Goal: Task Accomplishment & Management: Use online tool/utility

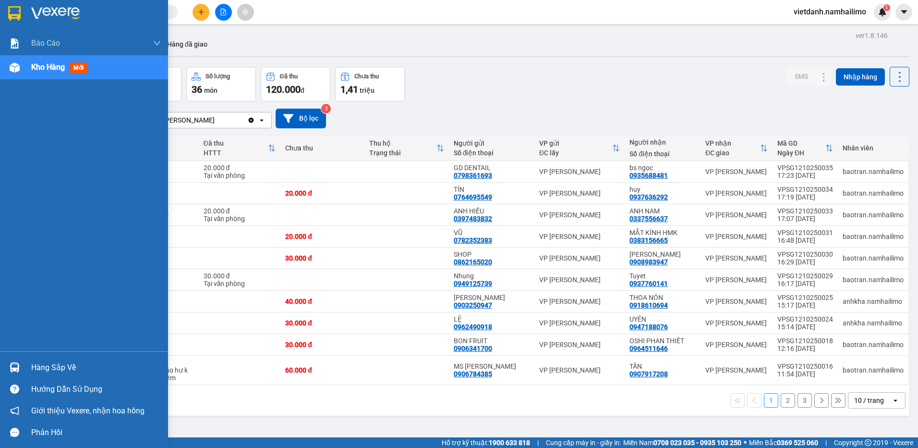
click at [15, 362] on img at bounding box center [15, 367] width 10 height 10
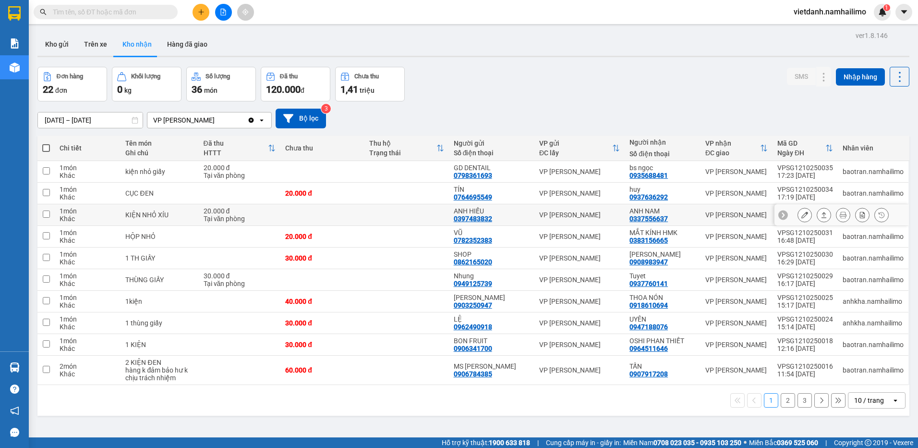
click at [303, 216] on section "Kết quả tìm kiếm ( 0 ) Bộ lọc No Data vietdanh.namhailimo 1 Báo cáo Báo cáo dòn…" at bounding box center [459, 224] width 918 height 448
click at [70, 42] on button "Kho gửi" at bounding box center [56, 44] width 39 height 23
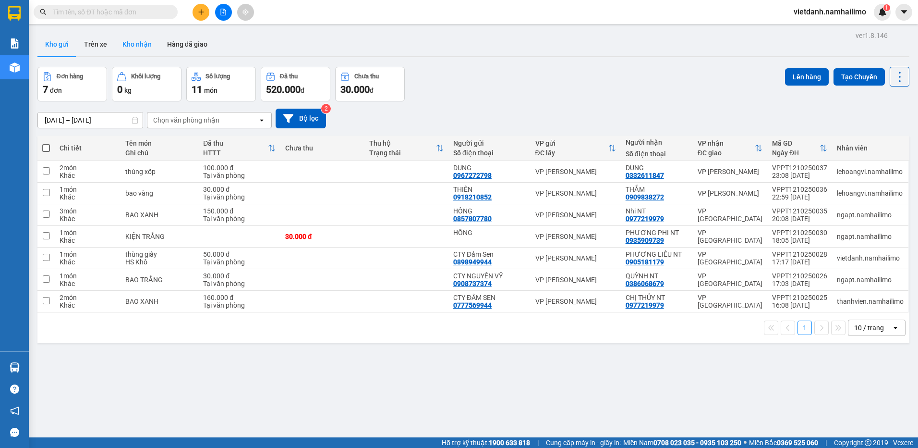
click at [128, 48] on button "Kho nhận" at bounding box center [137, 44] width 45 height 23
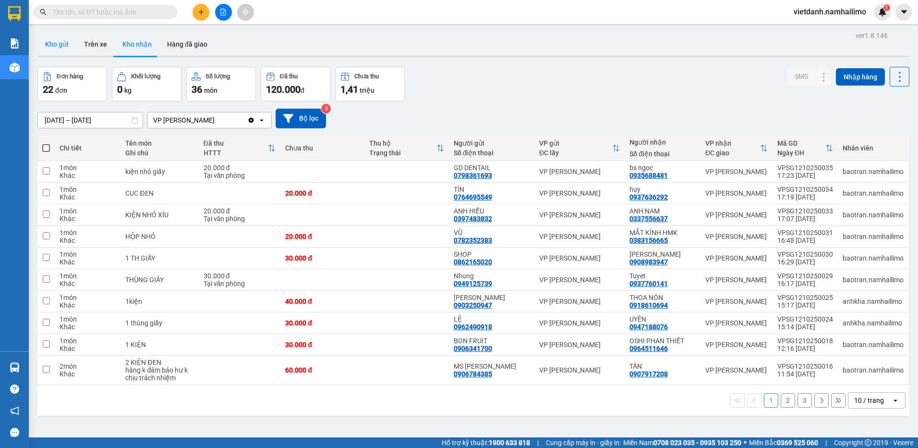
click at [71, 45] on button "Kho gửi" at bounding box center [56, 44] width 39 height 23
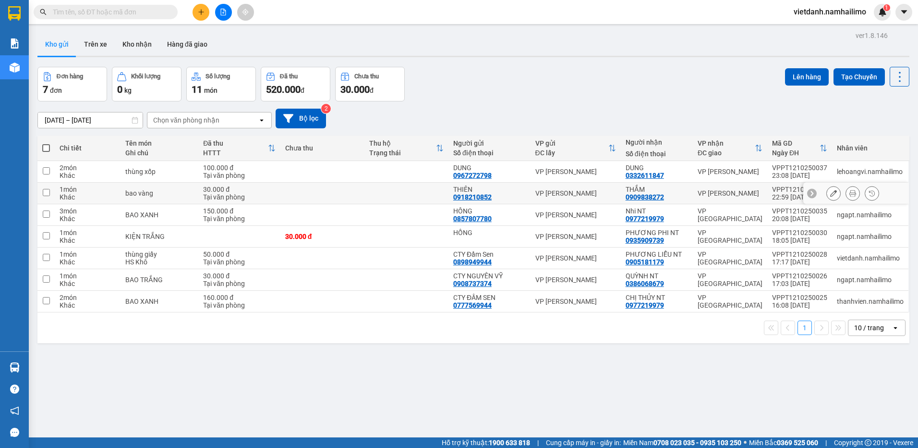
click at [731, 192] on div "VP Phạm Ngũ Lão" at bounding box center [730, 193] width 65 height 8
checkbox input "true"
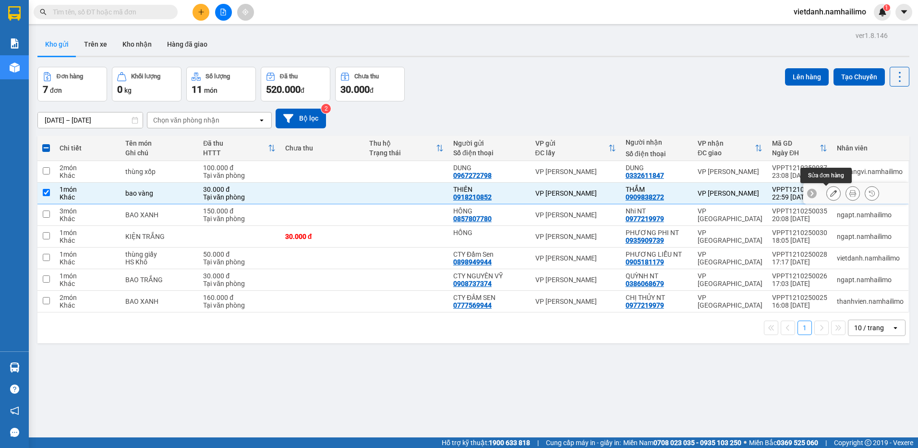
click at [830, 192] on icon at bounding box center [833, 193] width 7 height 7
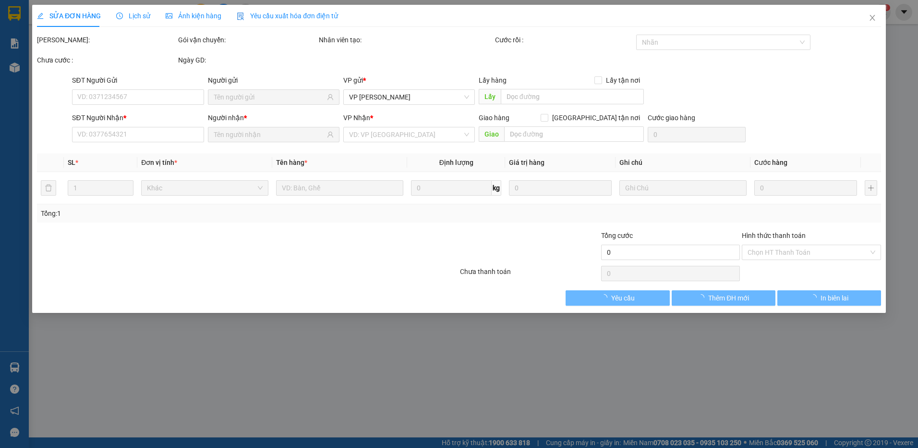
type input "0918210852"
type input "0909838272"
type input "30.000"
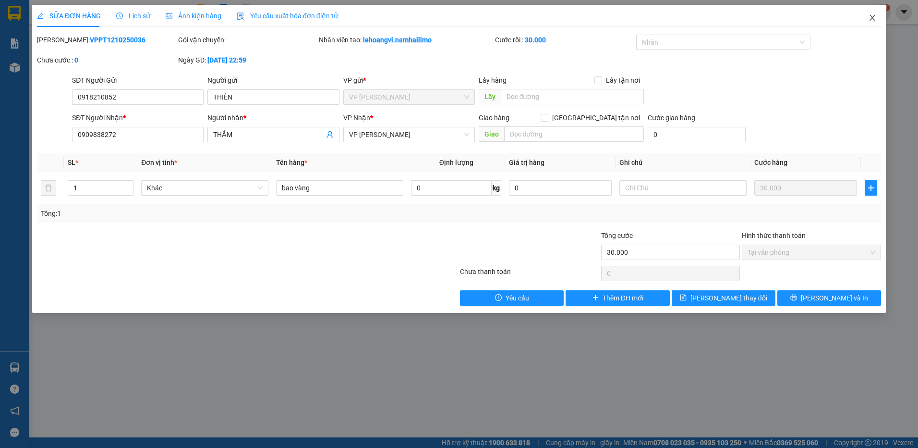
click at [871, 16] on icon "close" at bounding box center [872, 18] width 5 height 6
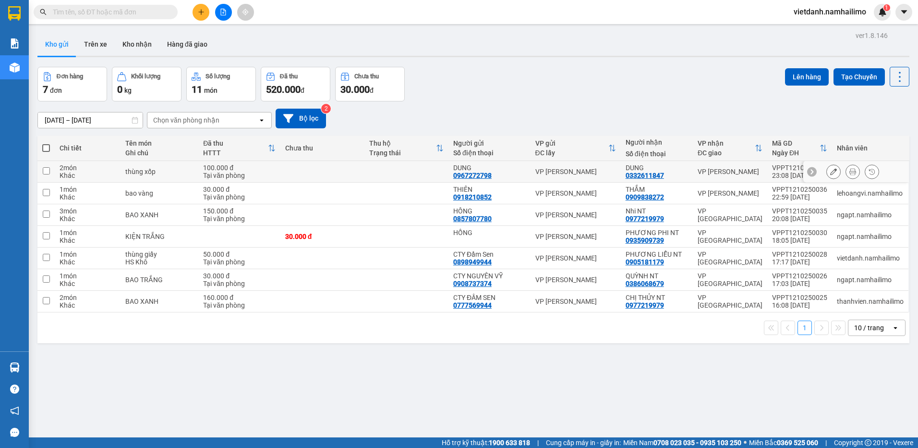
click at [725, 170] on div "VP Phạm Ngũ Lão" at bounding box center [730, 172] width 65 height 8
checkbox input "true"
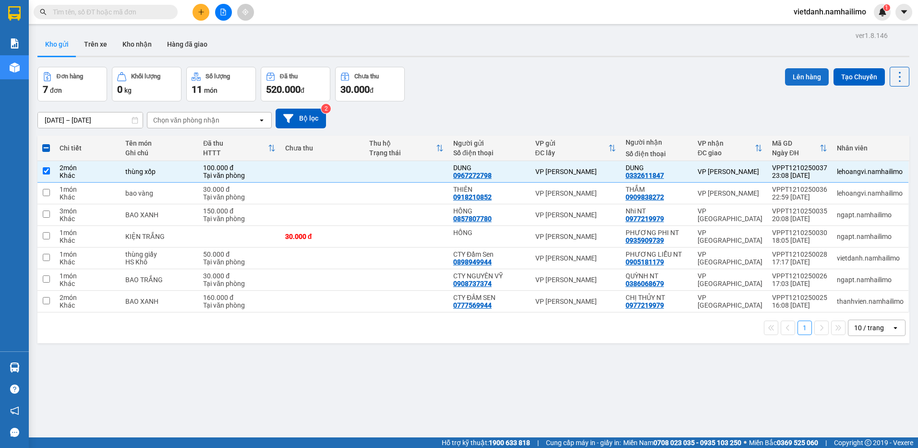
click at [793, 79] on button "Lên hàng" at bounding box center [807, 76] width 44 height 17
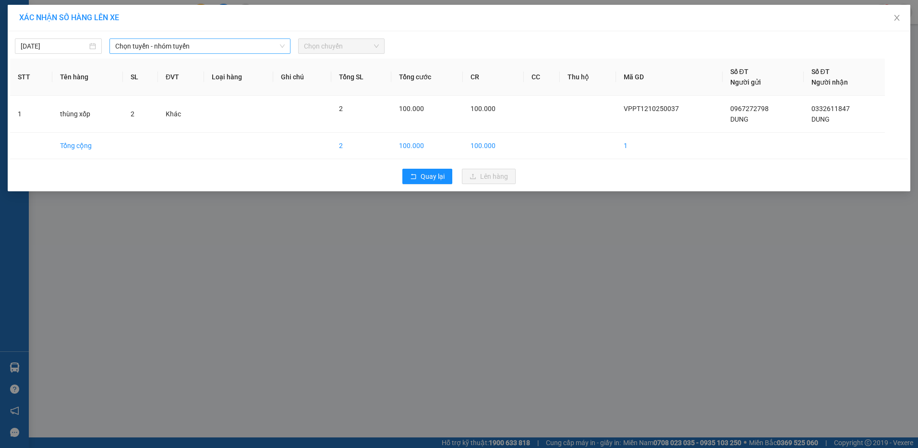
click at [163, 49] on span "Chọn tuyến - nhóm tuyến" at bounding box center [200, 46] width 170 height 14
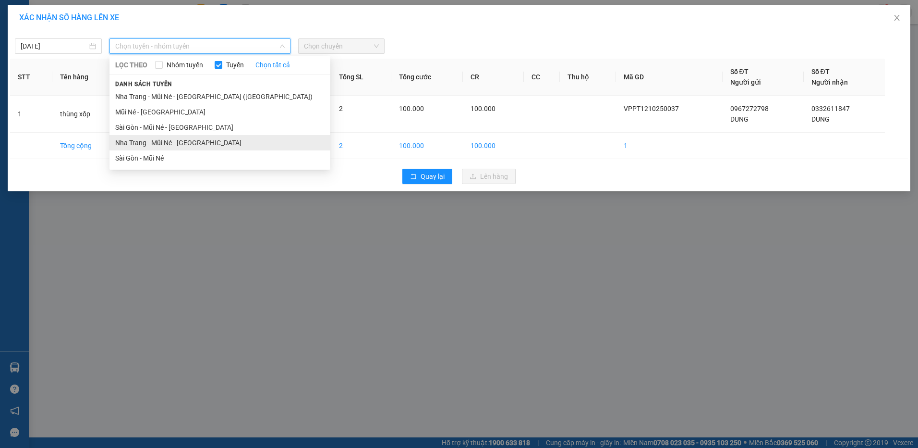
click at [156, 142] on li "Nha Trang - Mũi Né - Sài Gòn" at bounding box center [220, 142] width 221 height 15
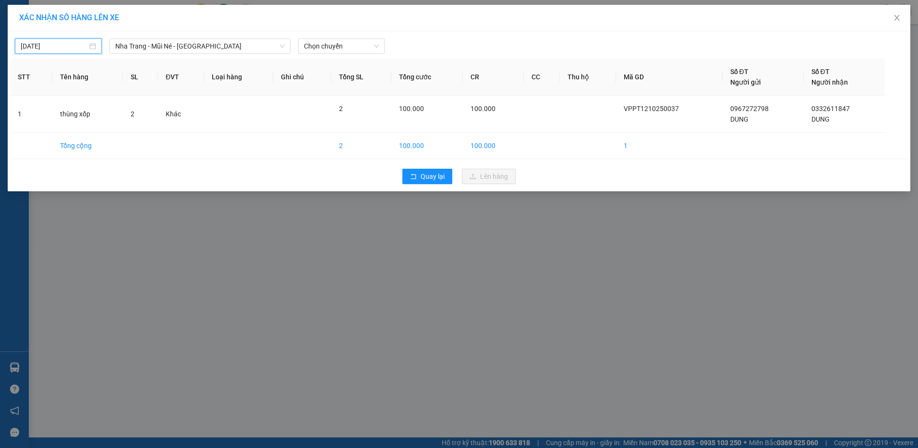
click at [58, 44] on input "13/10/2025" at bounding box center [54, 46] width 67 height 11
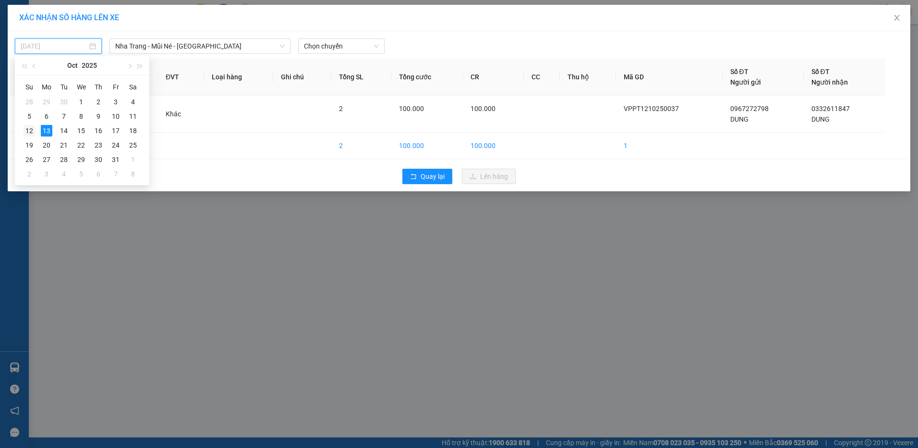
click at [27, 128] on div "12" at bounding box center [30, 131] width 12 height 12
type input "12/10/2025"
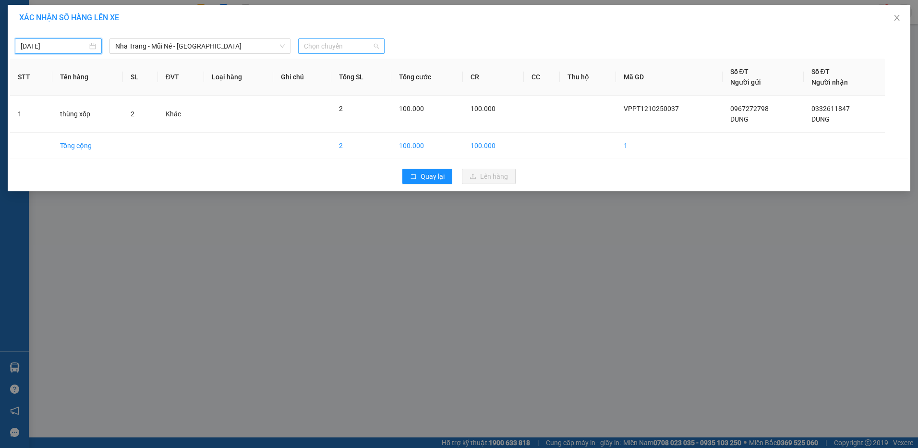
click at [335, 44] on span "Chọn chuyến" at bounding box center [341, 46] width 75 height 14
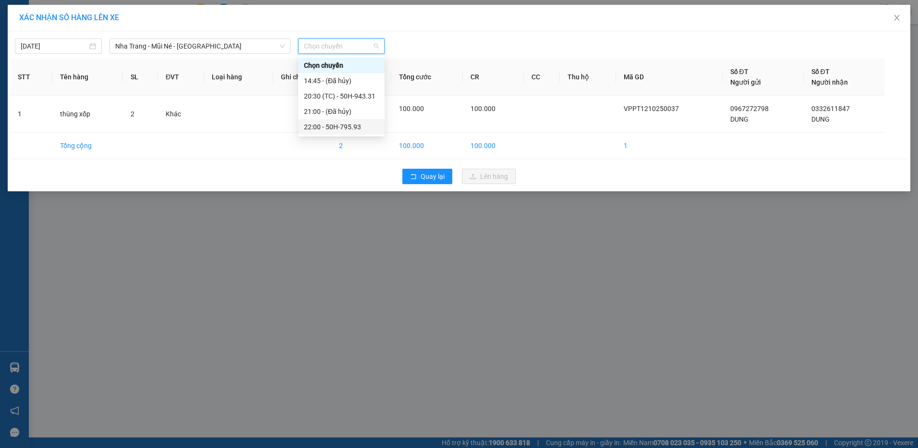
click at [347, 128] on div "22:00 - 50H-795.93" at bounding box center [341, 127] width 75 height 11
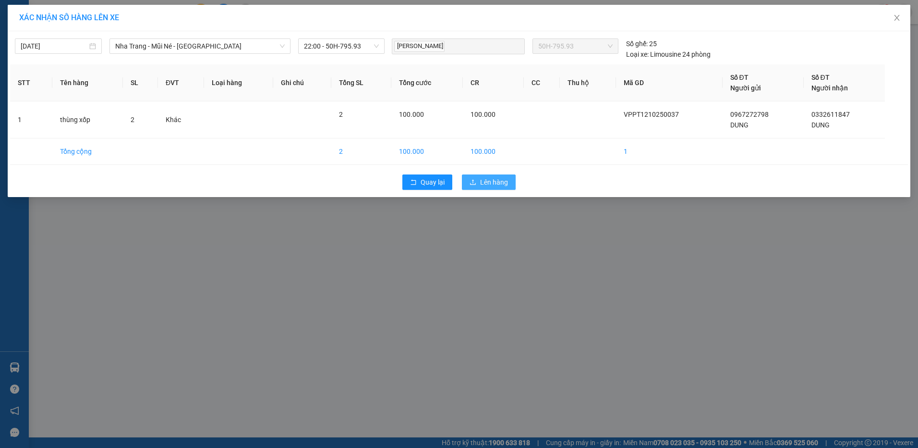
click at [498, 185] on span "Lên hàng" at bounding box center [494, 182] width 28 height 11
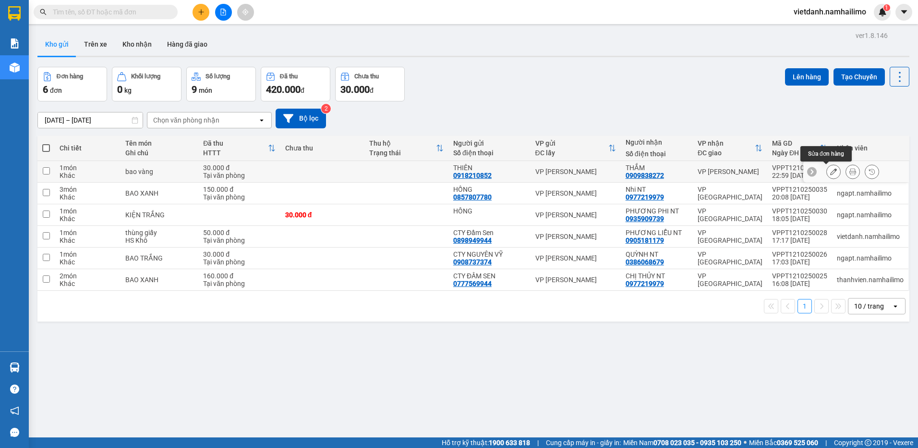
click at [830, 171] on icon at bounding box center [833, 171] width 7 height 7
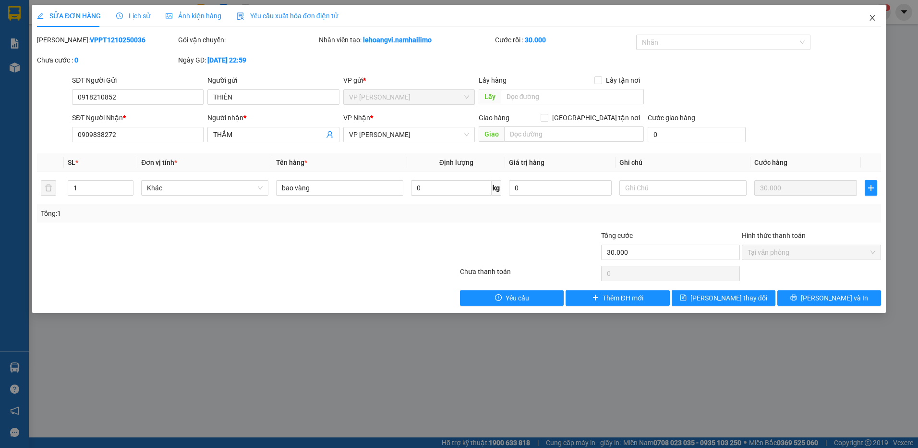
click at [867, 20] on span "Close" at bounding box center [872, 18] width 27 height 27
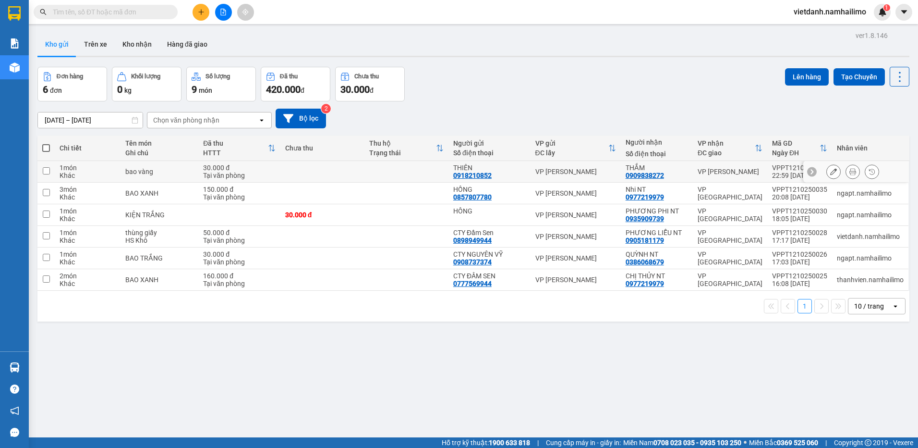
click at [740, 178] on td "VP Phạm Ngũ Lão" at bounding box center [730, 172] width 74 height 22
checkbox input "true"
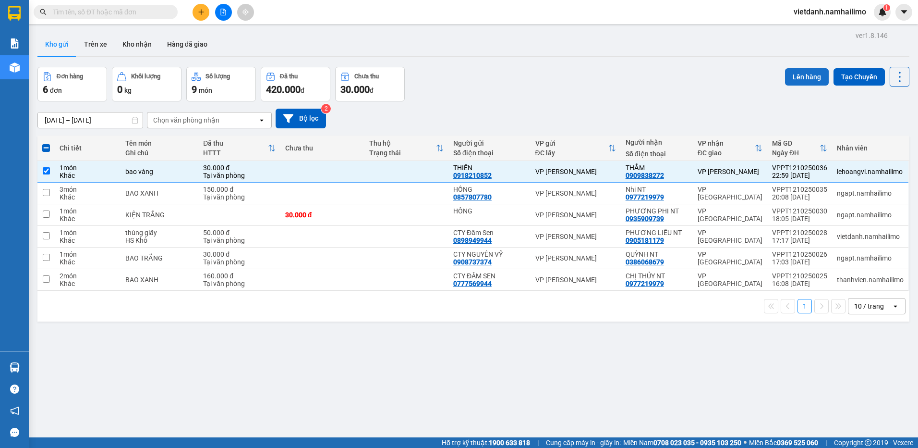
click at [806, 82] on button "Lên hàng" at bounding box center [807, 76] width 44 height 17
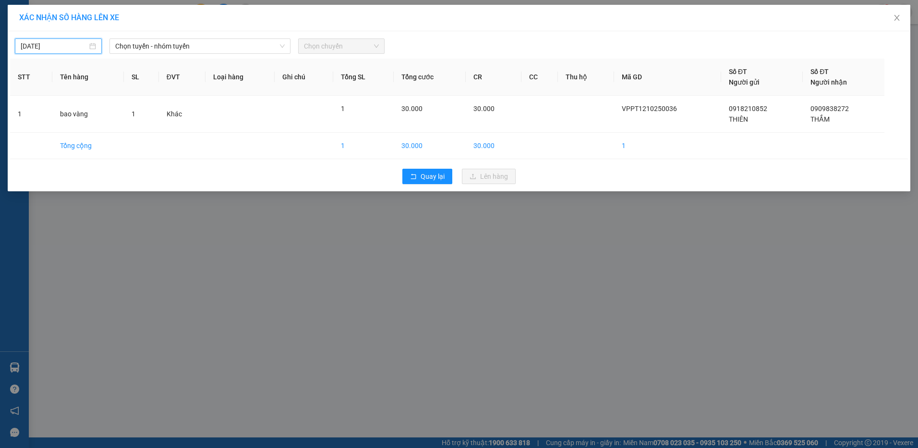
click at [49, 43] on input "12/10/2025" at bounding box center [54, 46] width 67 height 11
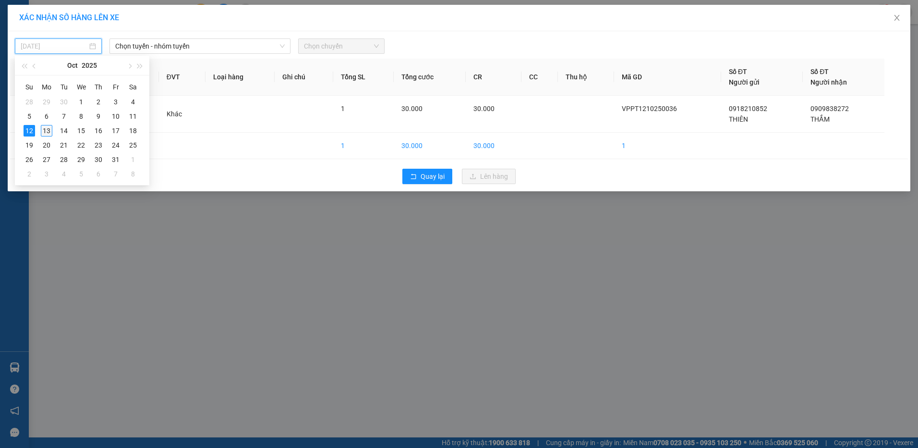
click at [46, 128] on div "13" at bounding box center [47, 131] width 12 height 12
type input "13/10/2025"
click at [140, 41] on span "Chọn tuyến - nhóm tuyến" at bounding box center [200, 46] width 170 height 14
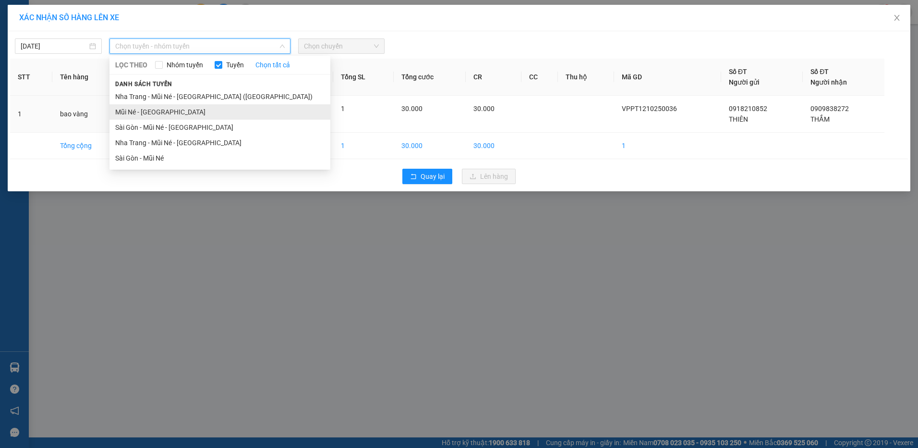
click at [150, 119] on li "Mũi Né - Sài Gòn" at bounding box center [220, 111] width 221 height 15
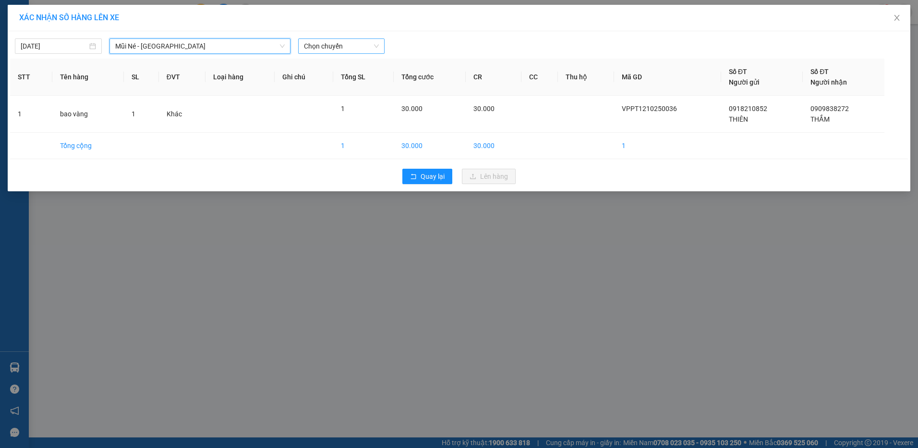
click at [329, 49] on span "Chọn chuyến" at bounding box center [341, 46] width 75 height 14
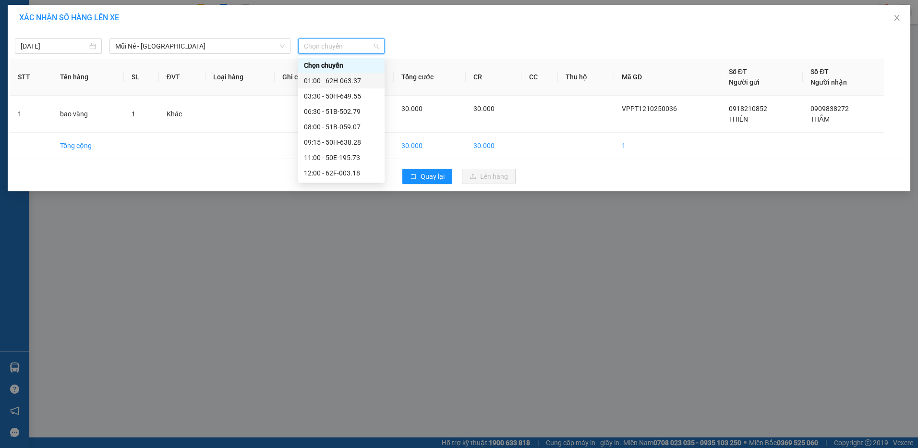
click at [331, 85] on div "01:00 - 62H-063.37" at bounding box center [341, 80] width 75 height 11
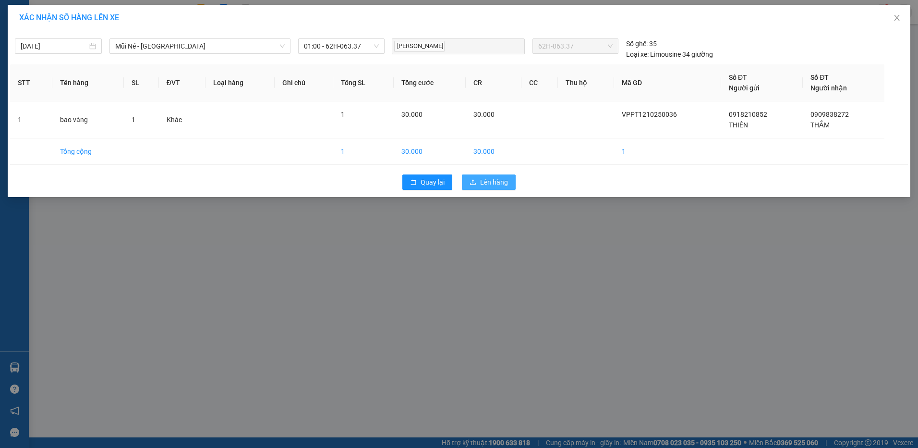
click at [496, 183] on span "Lên hàng" at bounding box center [494, 182] width 28 height 11
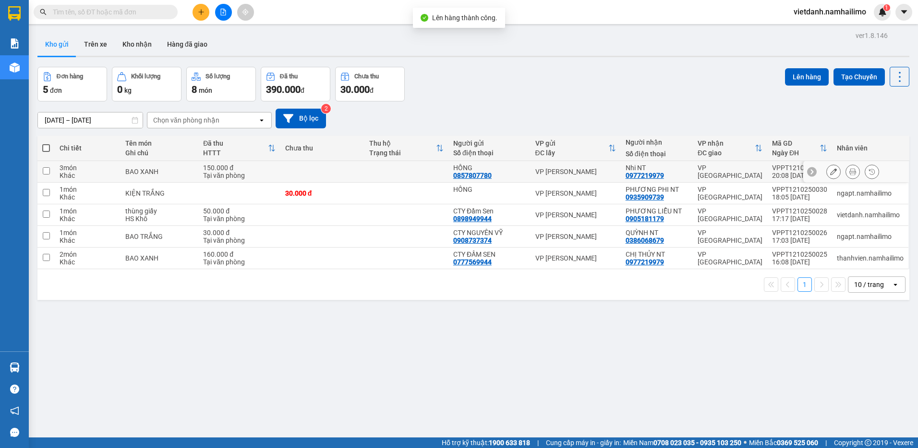
click at [685, 172] on div "Nhi NT 0977219979" at bounding box center [657, 171] width 62 height 15
checkbox input "true"
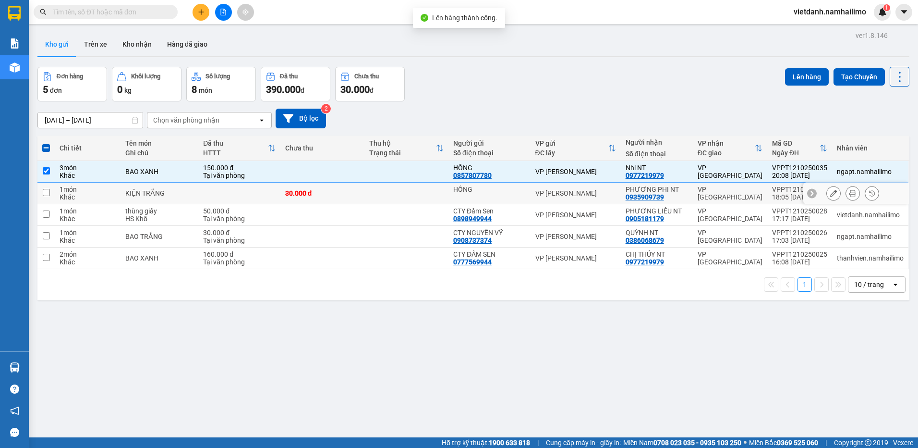
click at [731, 199] on td "VP Nha Trang" at bounding box center [730, 194] width 74 height 22
checkbox input "true"
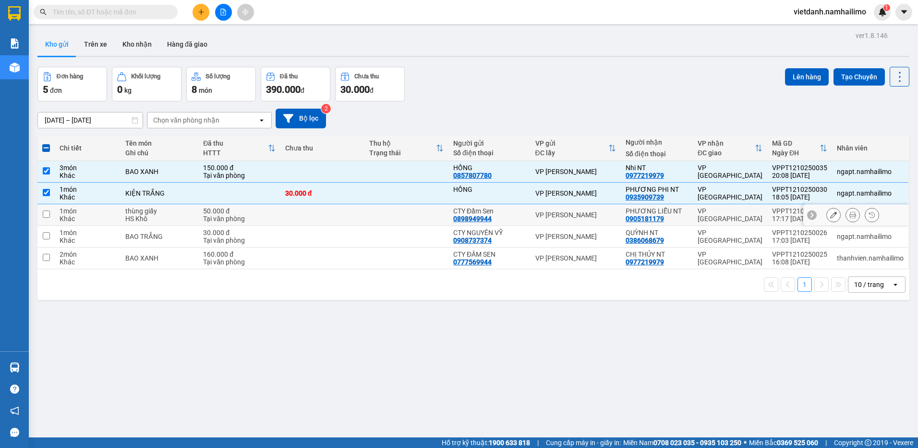
click at [726, 217] on div "VP Nha Trang" at bounding box center [730, 214] width 65 height 15
checkbox input "true"
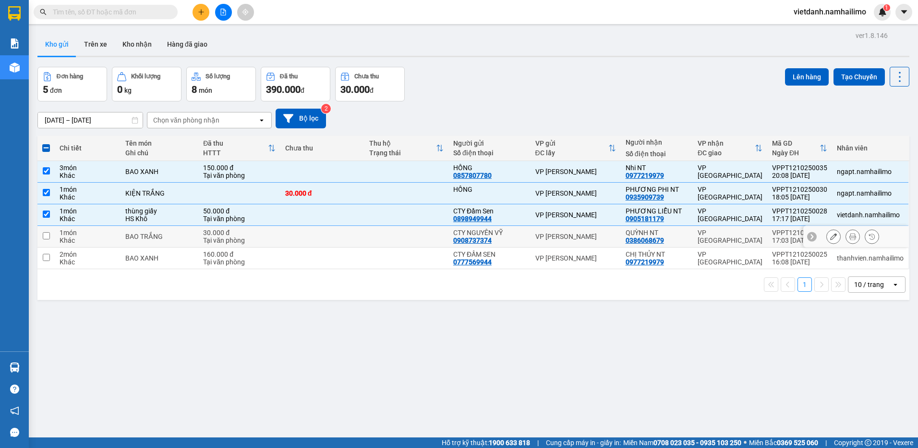
click at [718, 241] on td "VP Nha Trang" at bounding box center [730, 237] width 74 height 22
checkbox input "true"
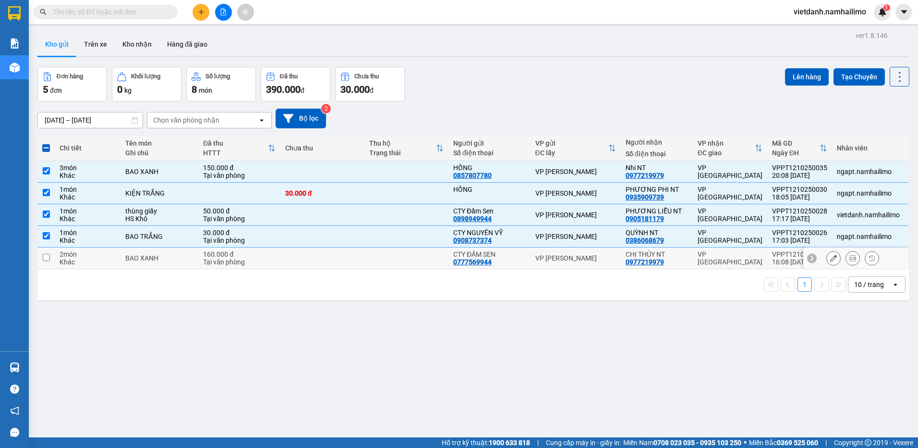
click at [714, 258] on div "VP Nha Trang" at bounding box center [730, 257] width 65 height 15
checkbox input "true"
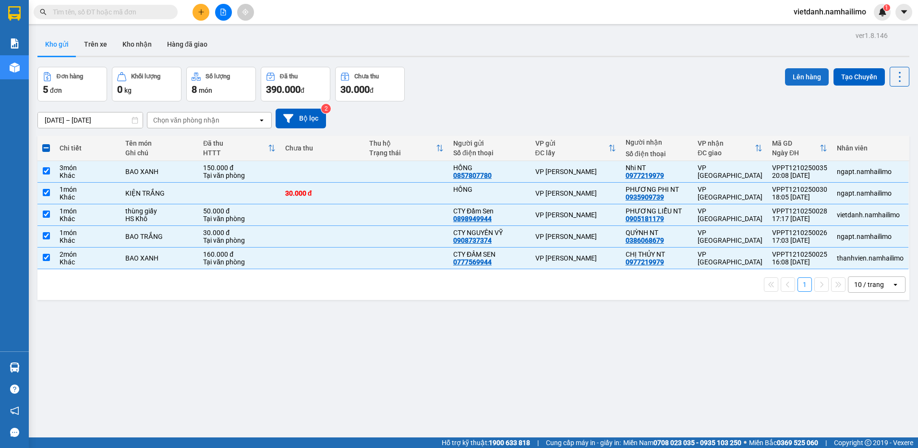
click at [809, 81] on button "Lên hàng" at bounding box center [807, 76] width 44 height 17
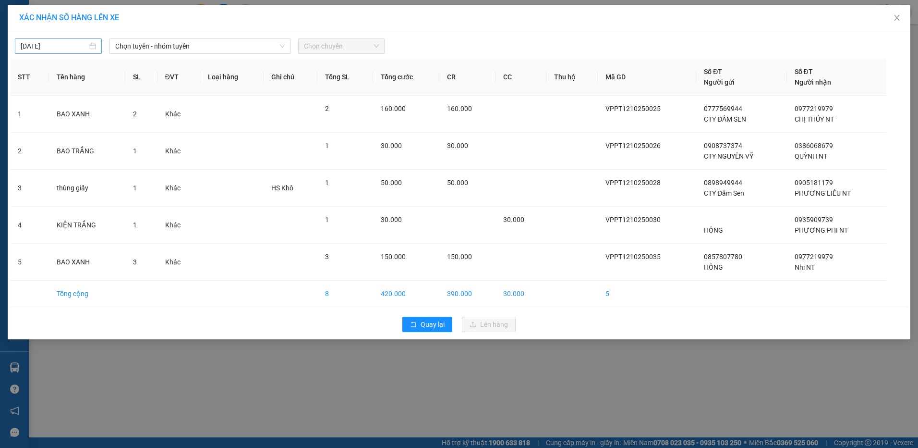
click at [38, 41] on input "12/10/2025" at bounding box center [54, 46] width 67 height 11
click at [226, 48] on span "Chọn tuyến - nhóm tuyến" at bounding box center [200, 46] width 170 height 14
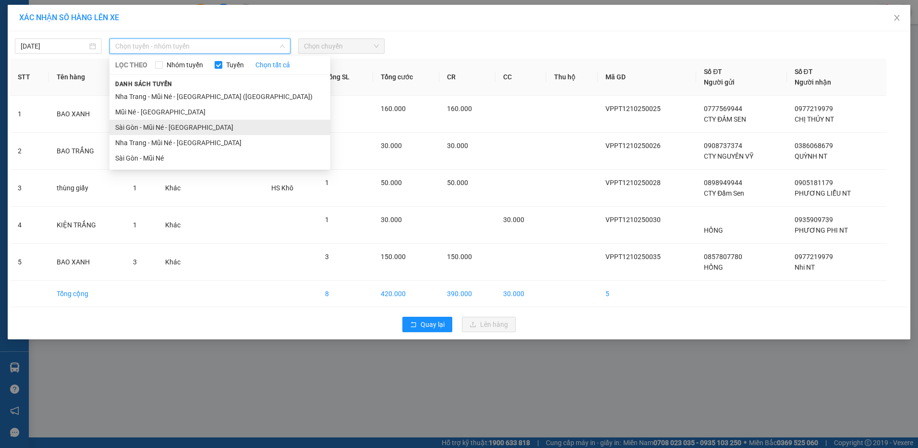
click at [179, 126] on li "Sài Gòn - Mũi Né - Nha Trang" at bounding box center [220, 127] width 221 height 15
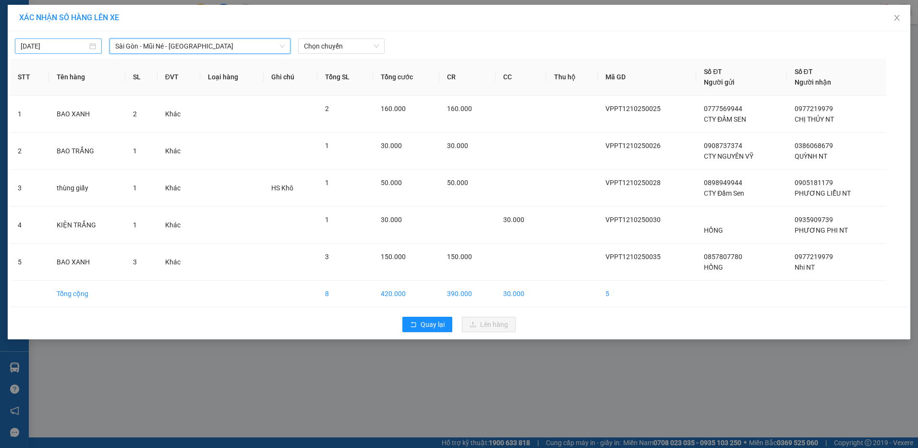
click at [73, 42] on input "12/10/2025" at bounding box center [54, 46] width 67 height 11
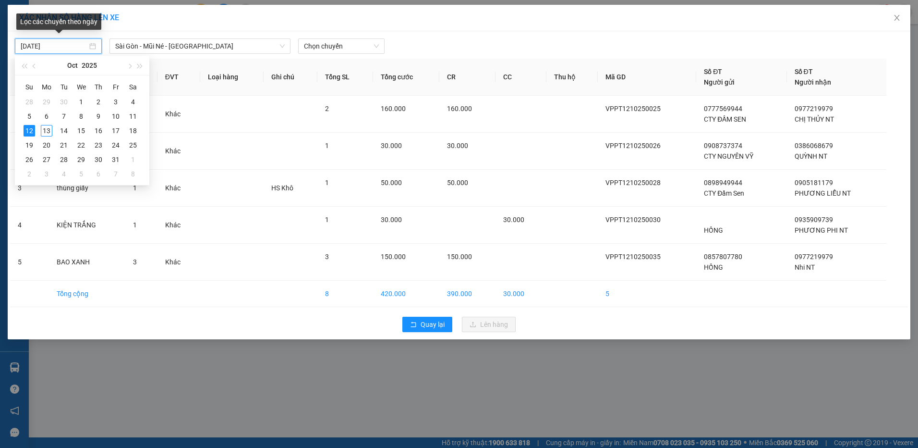
type input "12/10/2025"
click at [317, 49] on span "Chọn chuyến" at bounding box center [341, 46] width 75 height 14
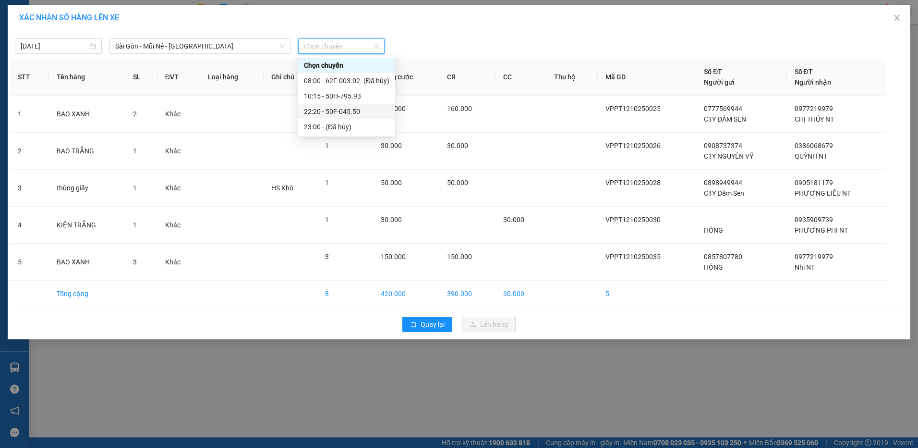
click at [333, 118] on div "22:20 - 50F-045.50" at bounding box center [346, 111] width 97 height 15
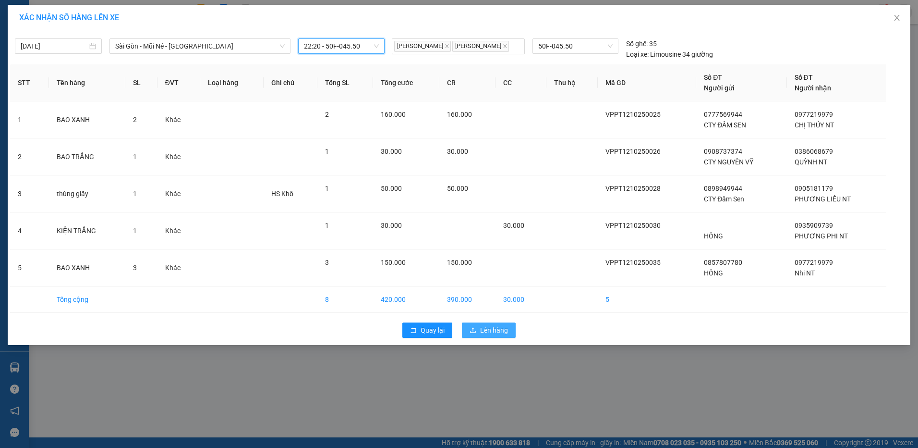
click at [486, 325] on span "Lên hàng" at bounding box center [494, 330] width 28 height 11
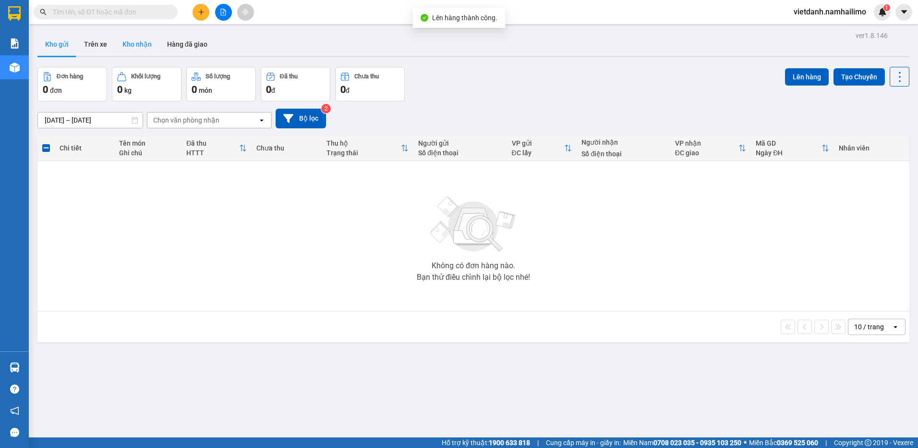
click at [148, 45] on button "Kho nhận" at bounding box center [137, 44] width 45 height 23
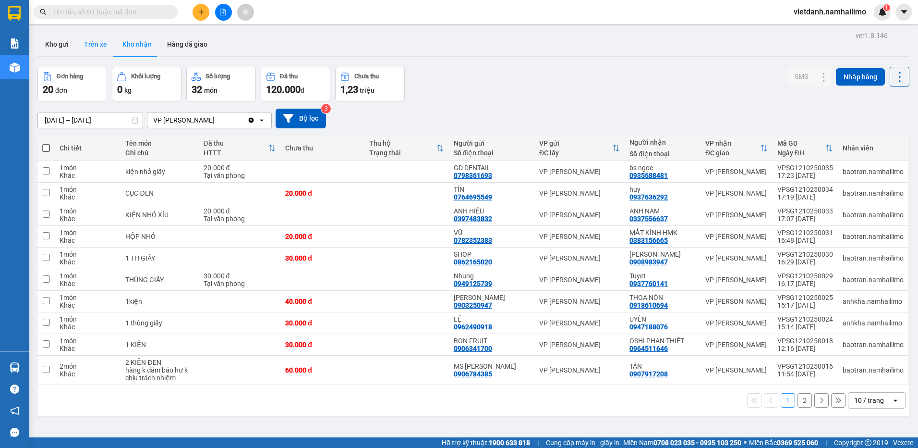
click at [89, 45] on button "Trên xe" at bounding box center [95, 44] width 38 height 23
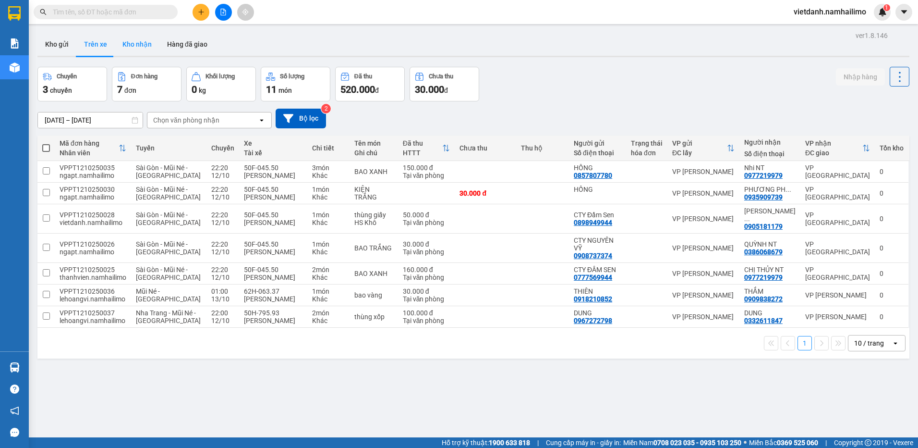
click at [146, 49] on button "Kho nhận" at bounding box center [137, 44] width 45 height 23
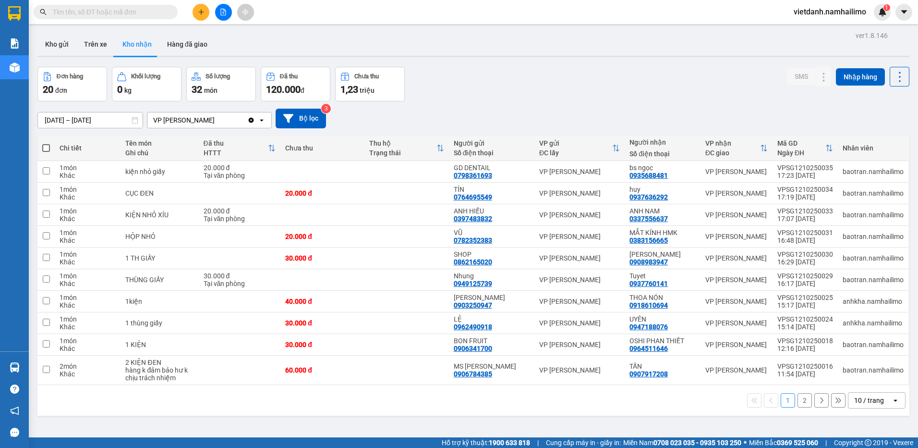
click at [799, 400] on button "2" at bounding box center [805, 400] width 14 height 14
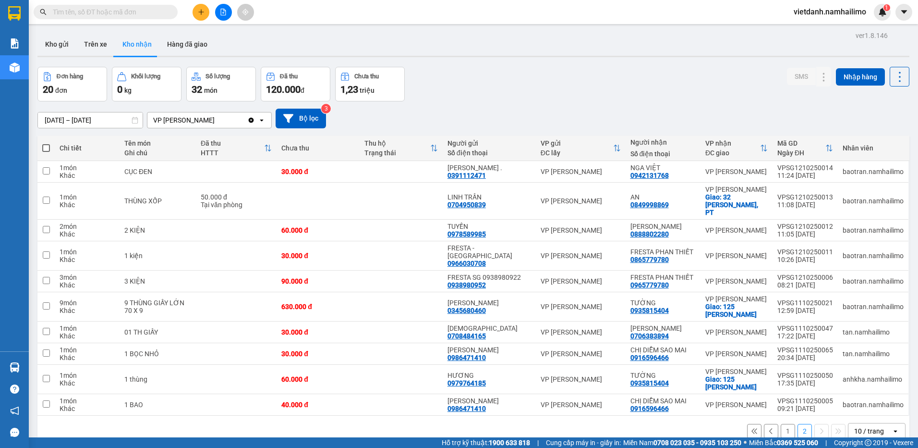
click at [783, 424] on button "1" at bounding box center [788, 431] width 14 height 14
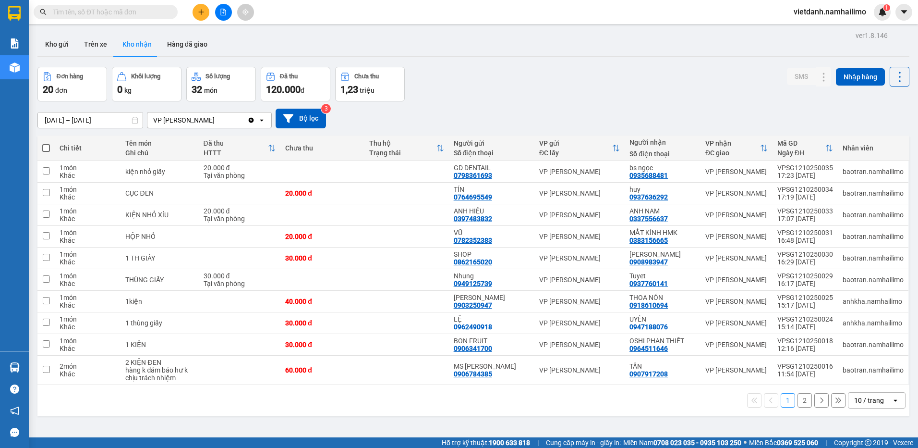
click at [827, 17] on span "vietdanh.namhailimo" at bounding box center [830, 12] width 88 height 12
click at [824, 29] on span "Đăng xuất" at bounding box center [835, 29] width 68 height 11
